Goal: Check status: Check status

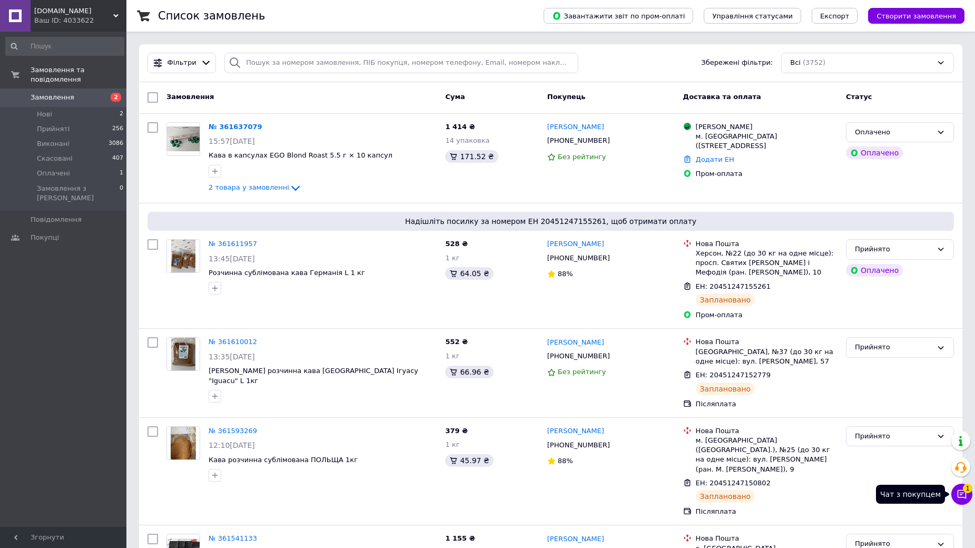
click at [966, 495] on icon at bounding box center [961, 494] width 11 height 11
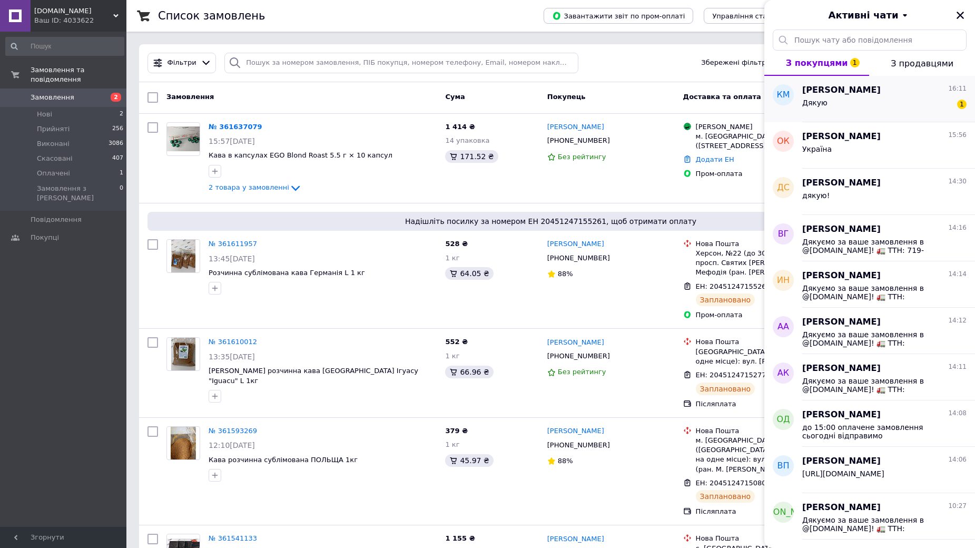
click at [856, 94] on div "Катя Мазур 16:11" at bounding box center [884, 90] width 164 height 12
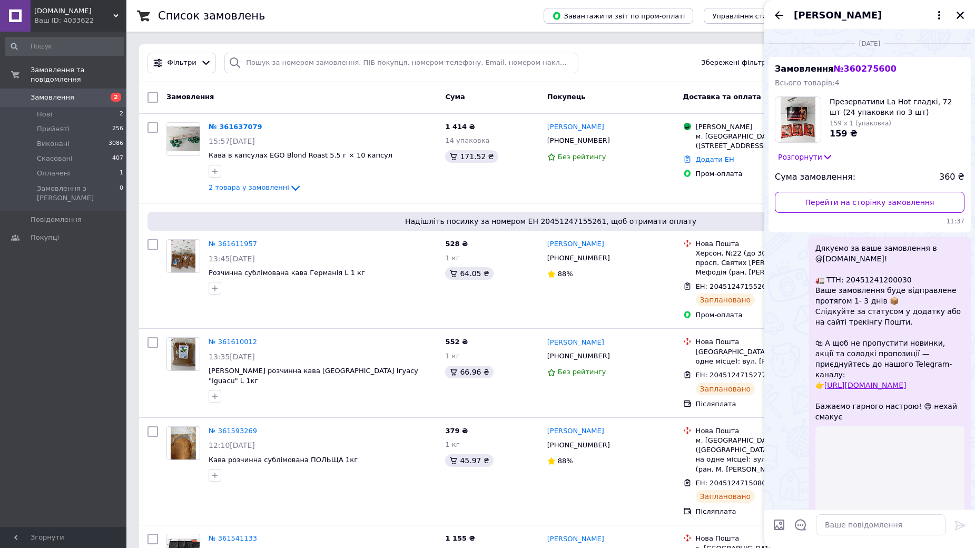
scroll to position [1057, 0]
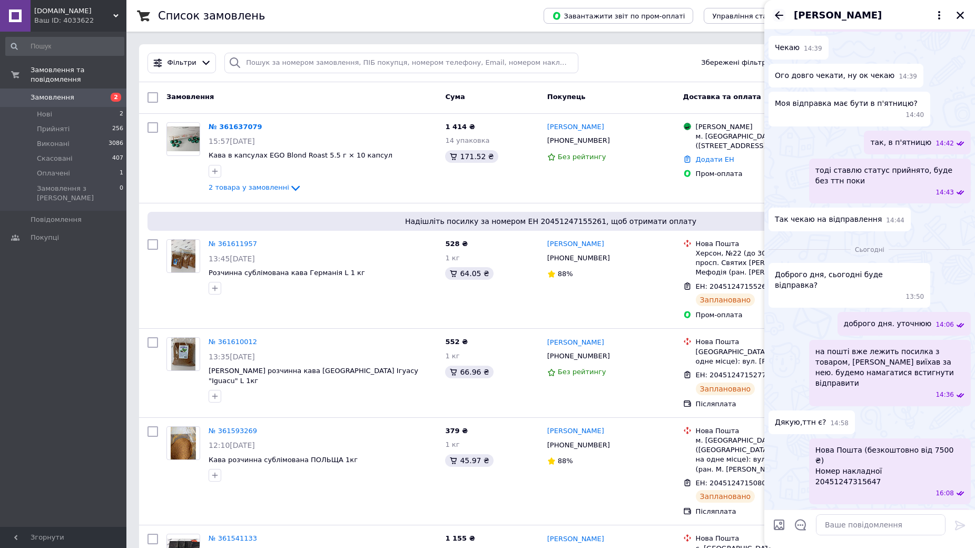
click at [779, 12] on icon "Назад" at bounding box center [778, 15] width 8 height 8
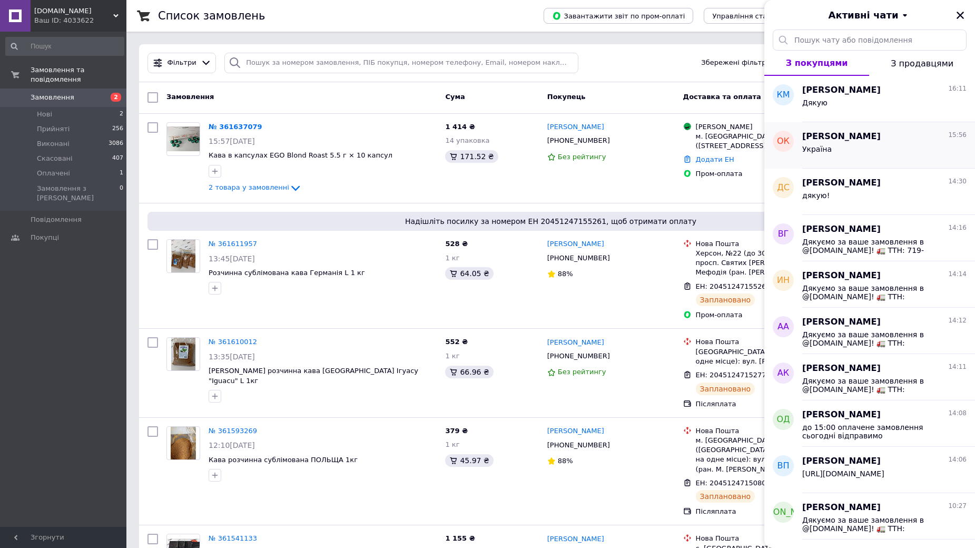
click at [891, 155] on div "Україна" at bounding box center [884, 151] width 164 height 17
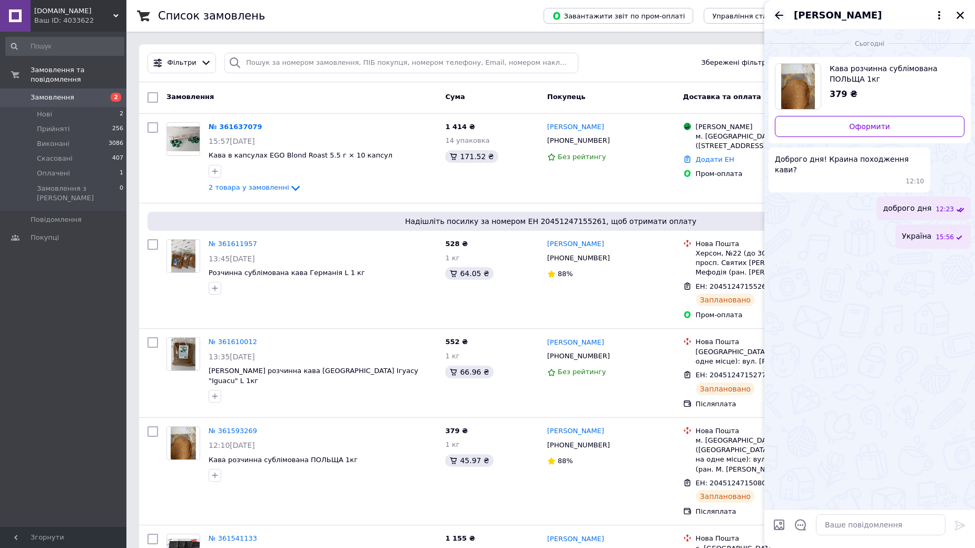
click at [777, 19] on icon "Назад" at bounding box center [778, 15] width 13 height 13
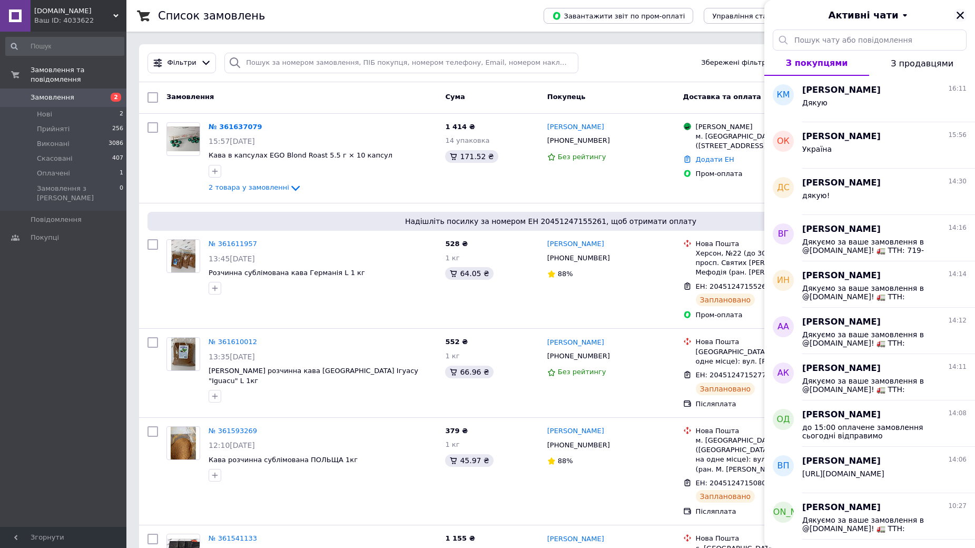
click at [958, 11] on icon "Закрити" at bounding box center [959, 15] width 9 height 9
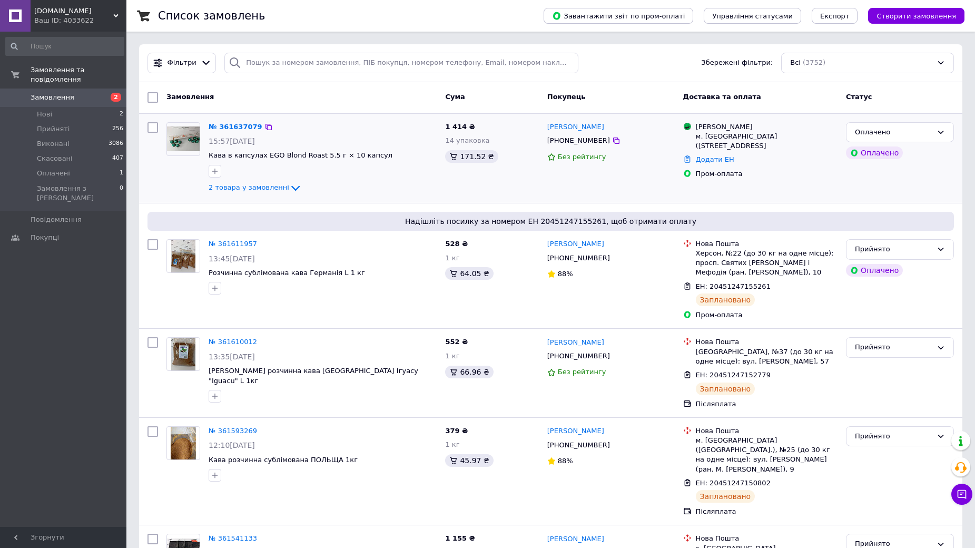
click at [420, 201] on div "№ 361637079 15:57, 12.09.2025 Кава в капсулах EGO Blond Roast 5.5 г × 10 капсул…" at bounding box center [550, 158] width 823 height 89
